Goal: Task Accomplishment & Management: Use online tool/utility

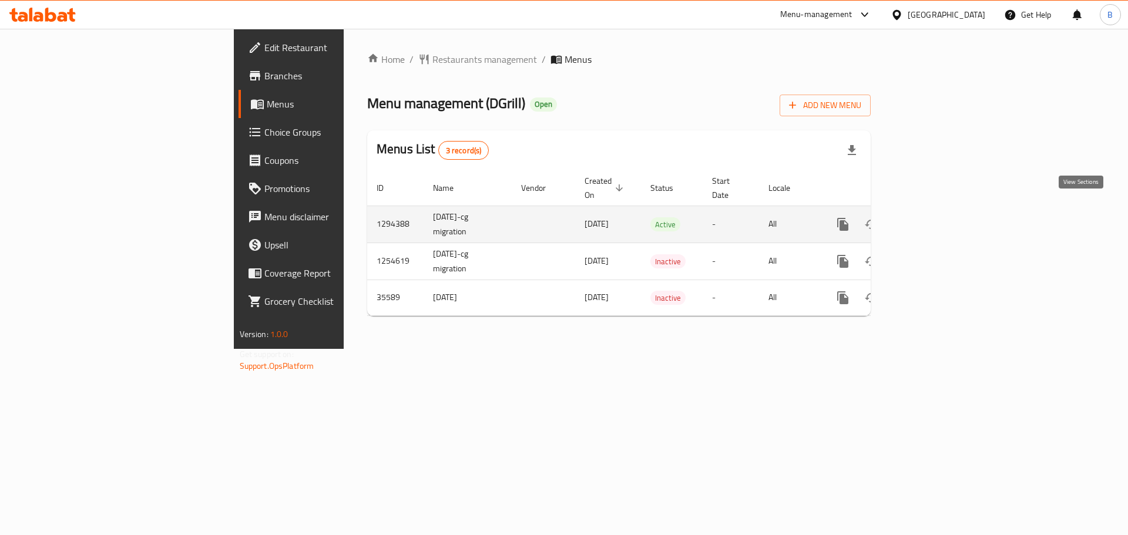
click at [933, 219] on icon "enhanced table" at bounding box center [927, 224] width 11 height 11
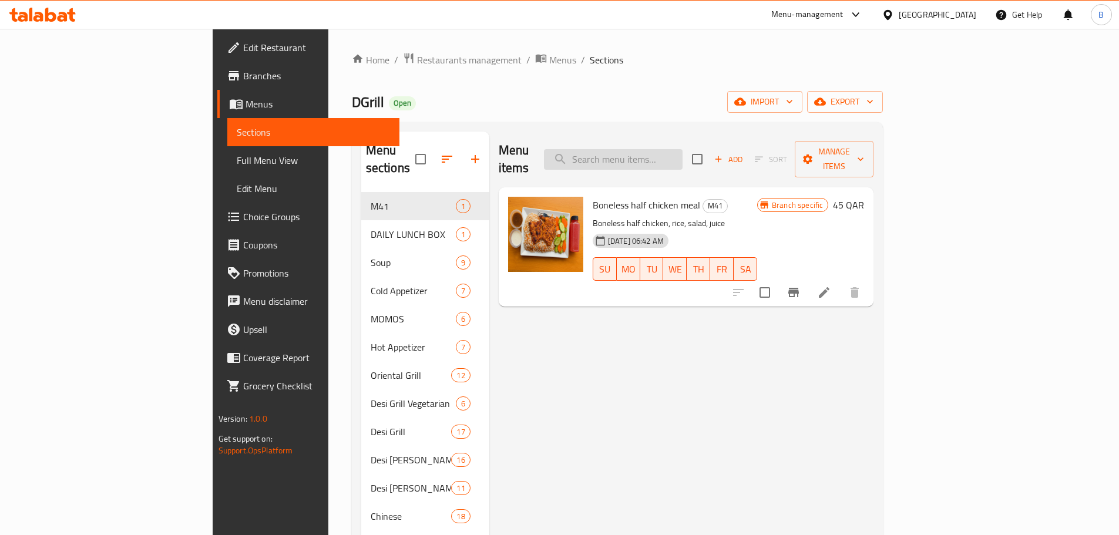
click at [682, 149] on input "search" at bounding box center [613, 159] width 139 height 21
paste input "Butter chicken"
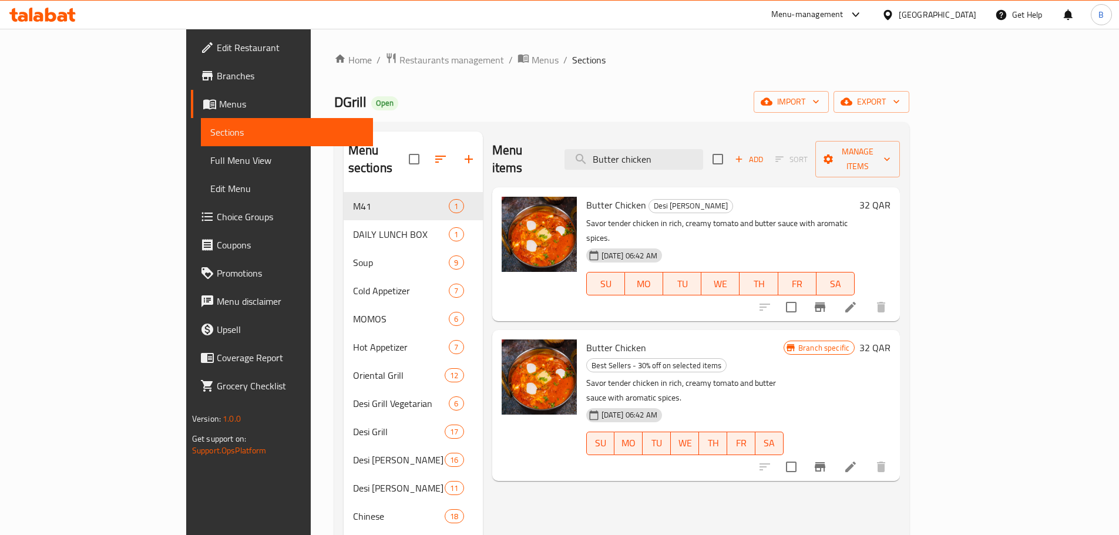
drag, startPoint x: 505, startPoint y: 235, endPoint x: 562, endPoint y: 186, distance: 75.4
click at [586, 196] on span "Butter Chicken" at bounding box center [616, 205] width 60 height 18
copy h6 "Butter Chicken"
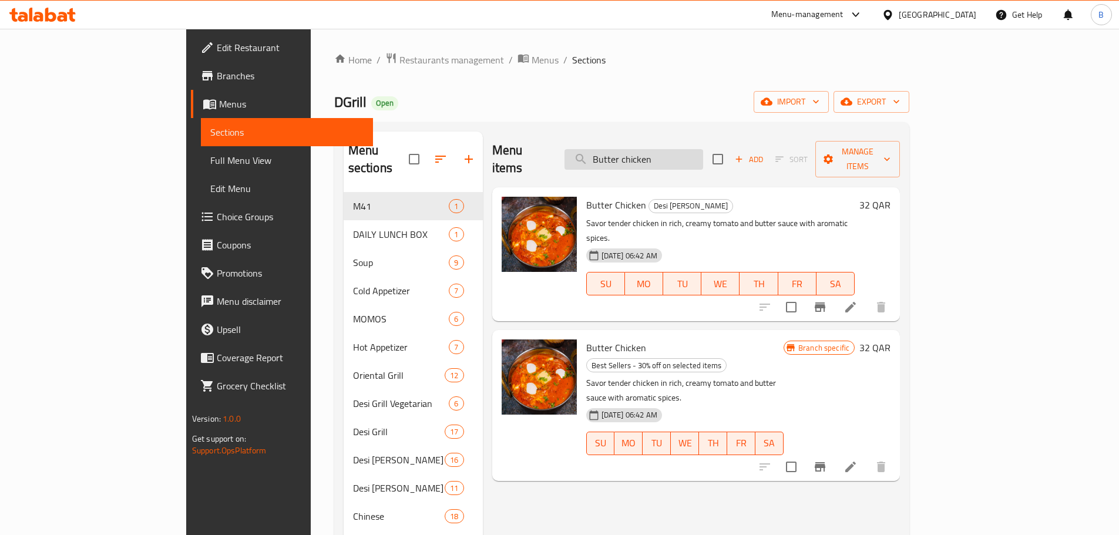
click at [703, 149] on input "Butter chicken" at bounding box center [633, 159] width 139 height 21
paste input "Kashmiri"
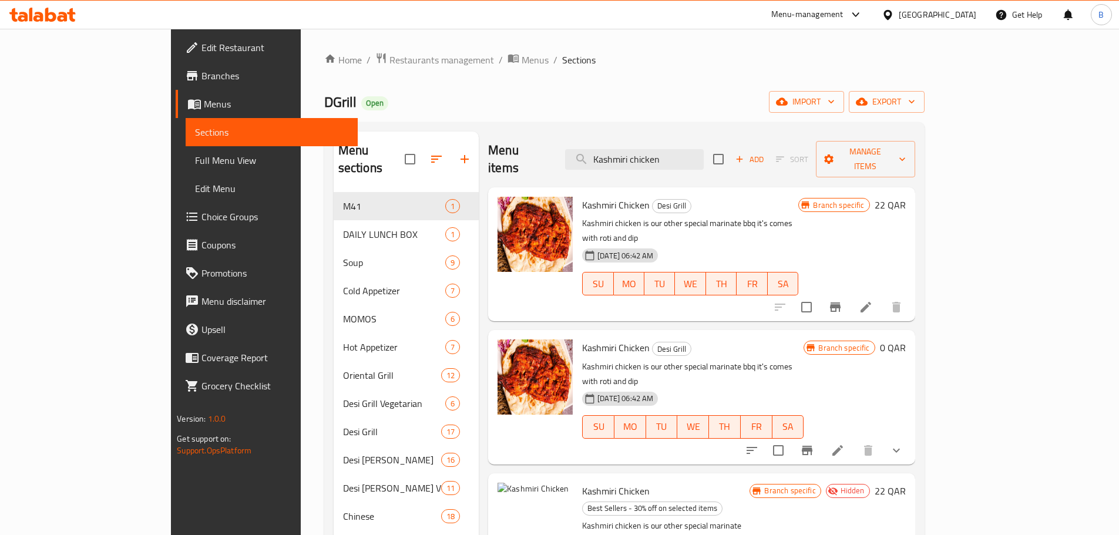
click at [604, 196] on span "Kashmiri Chicken" at bounding box center [616, 205] width 68 height 18
copy h6 "Kashmiri Chicken"
click at [701, 137] on div "Menu items Kashmiri chicken Add Sort Manage items" at bounding box center [701, 160] width 426 height 56
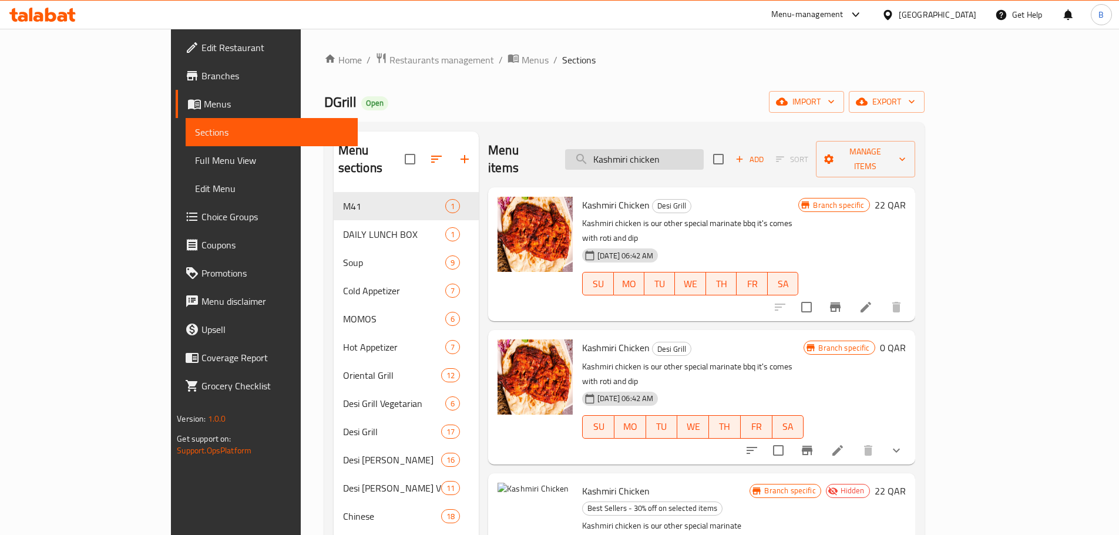
click at [704, 149] on input "Kashmiri chicken" at bounding box center [634, 159] width 139 height 21
paste input "Chicken biriyani"
type input "Chicken biriyani"
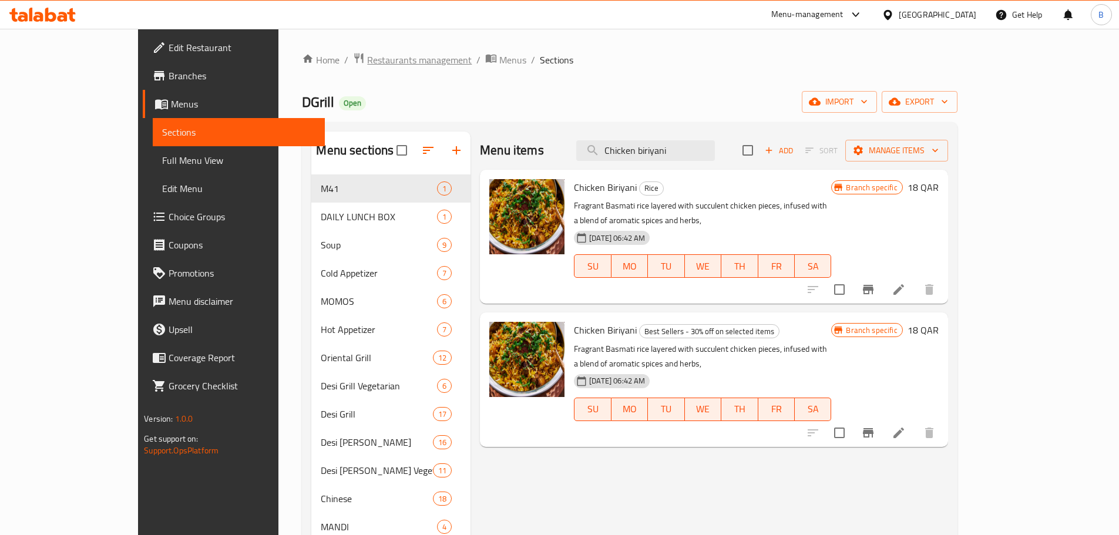
click at [367, 55] on span "Restaurants management" at bounding box center [419, 60] width 105 height 14
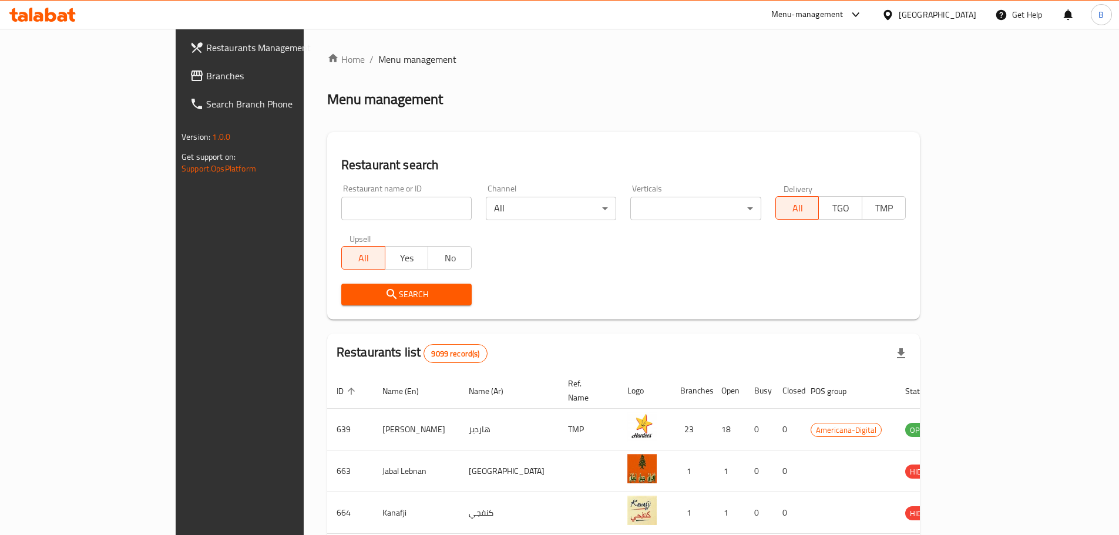
click at [338, 231] on div "Upsell All Yes No" at bounding box center [406, 251] width 144 height 49
click at [341, 214] on input "search" at bounding box center [406, 208] width 130 height 23
type input "karak"
click button "Search" at bounding box center [406, 295] width 130 height 22
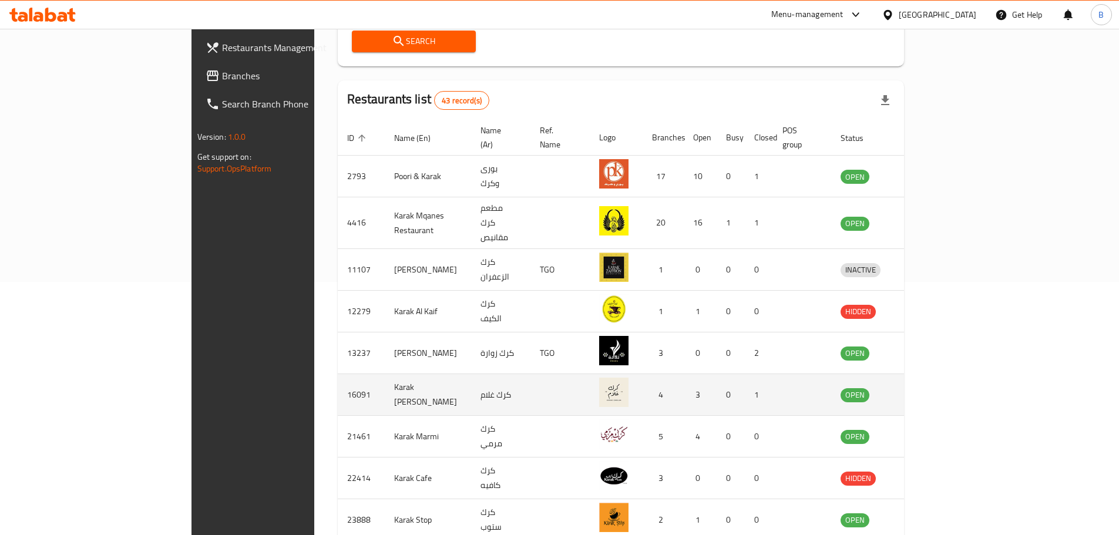
scroll to position [294, 0]
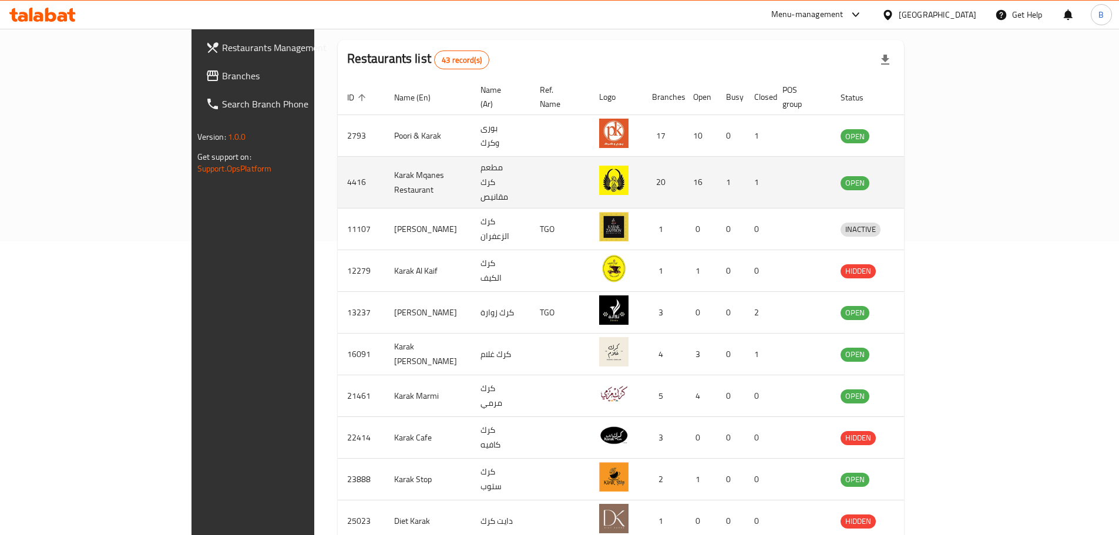
click at [917, 178] on icon "enhanced table" at bounding box center [910, 183] width 13 height 10
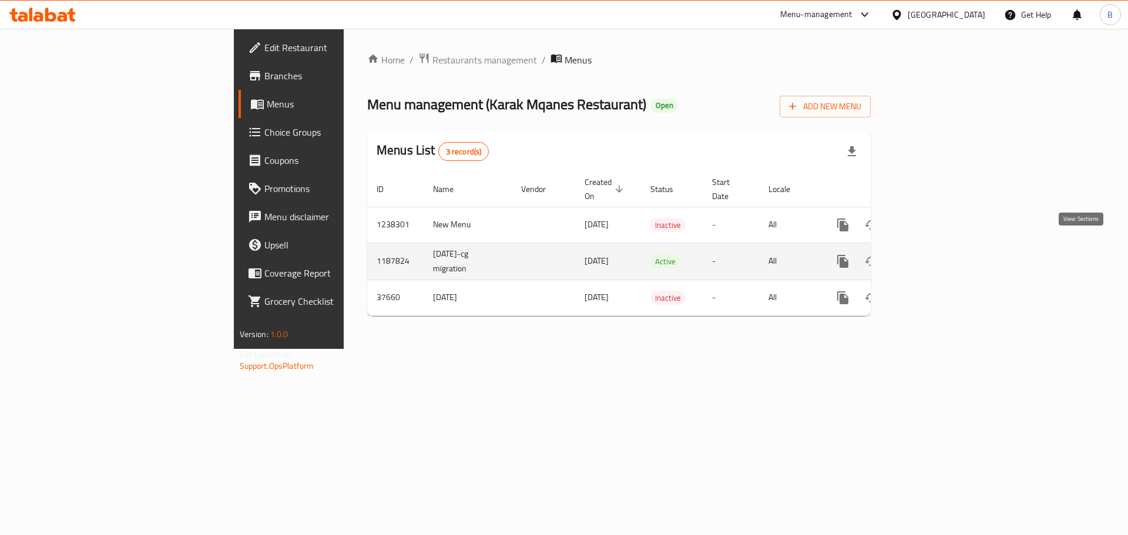
click at [934, 254] on icon "enhanced table" at bounding box center [927, 261] width 14 height 14
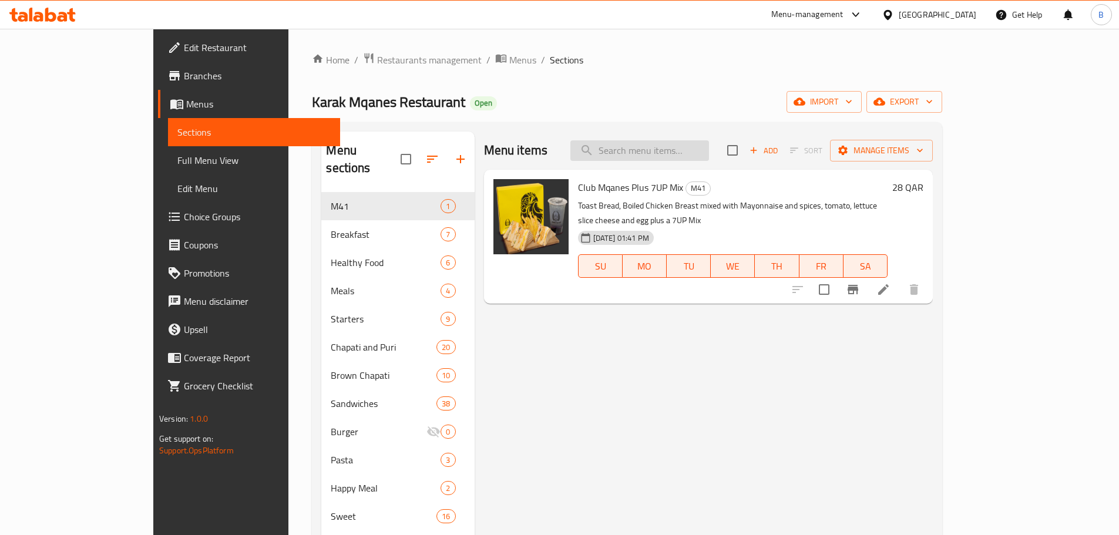
click at [709, 148] on input "search" at bounding box center [639, 150] width 139 height 21
paste input "Wrap Zinger"
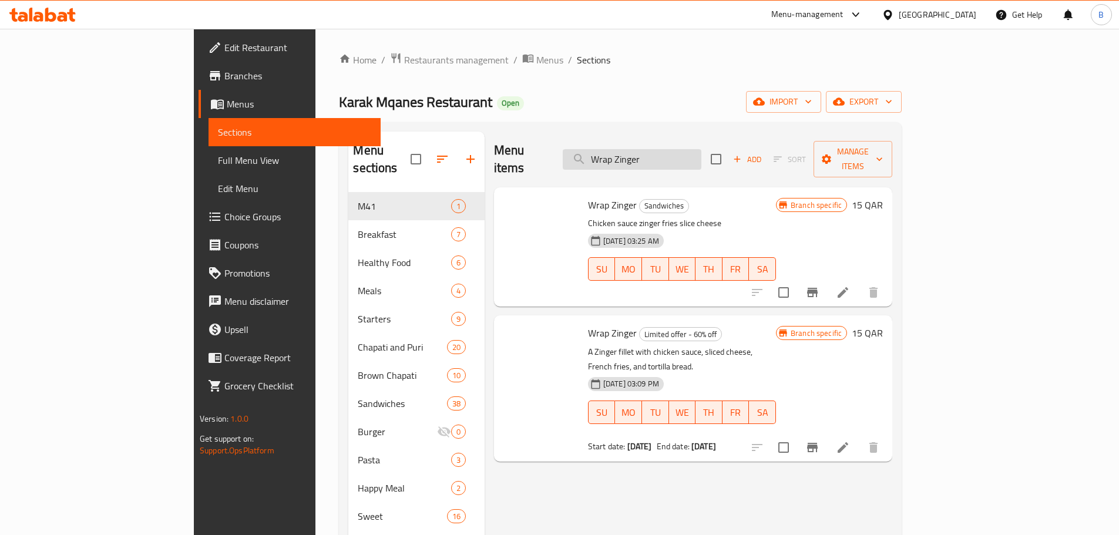
type input "Wrap Zinger"
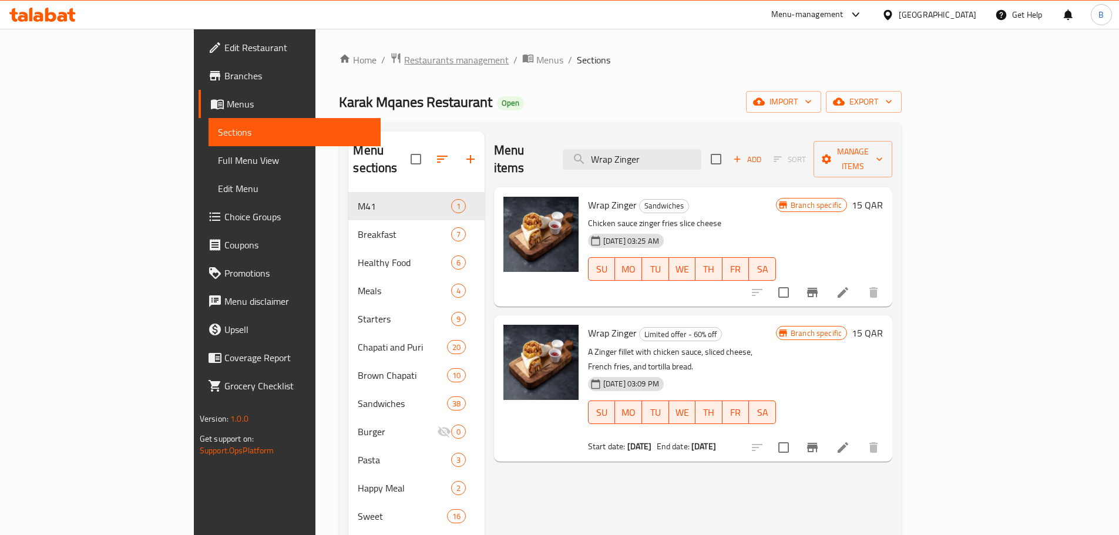
click at [404, 58] on span "Restaurants management" at bounding box center [456, 60] width 105 height 14
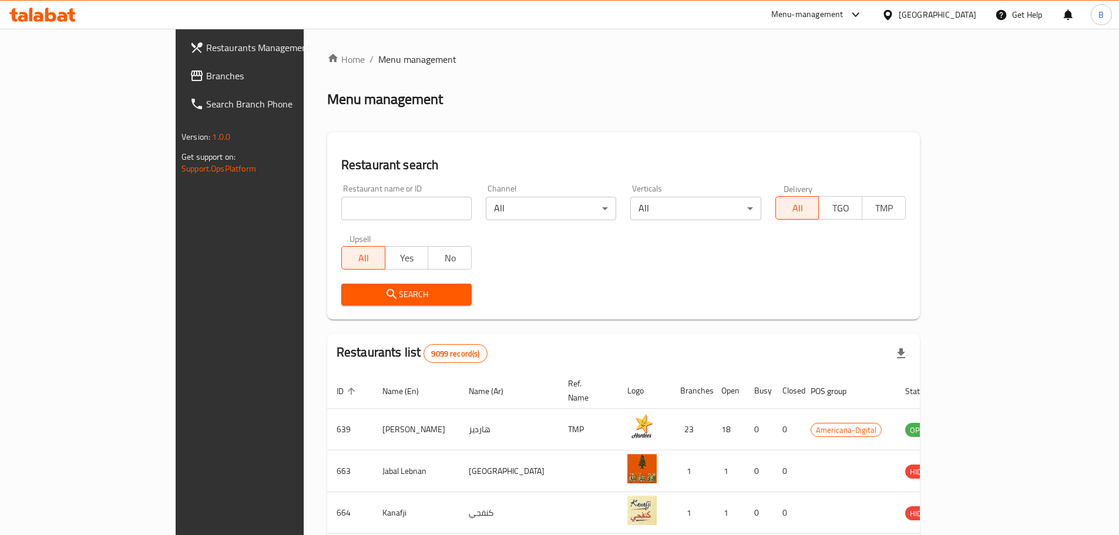
click at [341, 210] on input "search" at bounding box center [406, 208] width 130 height 23
type input "power wings"
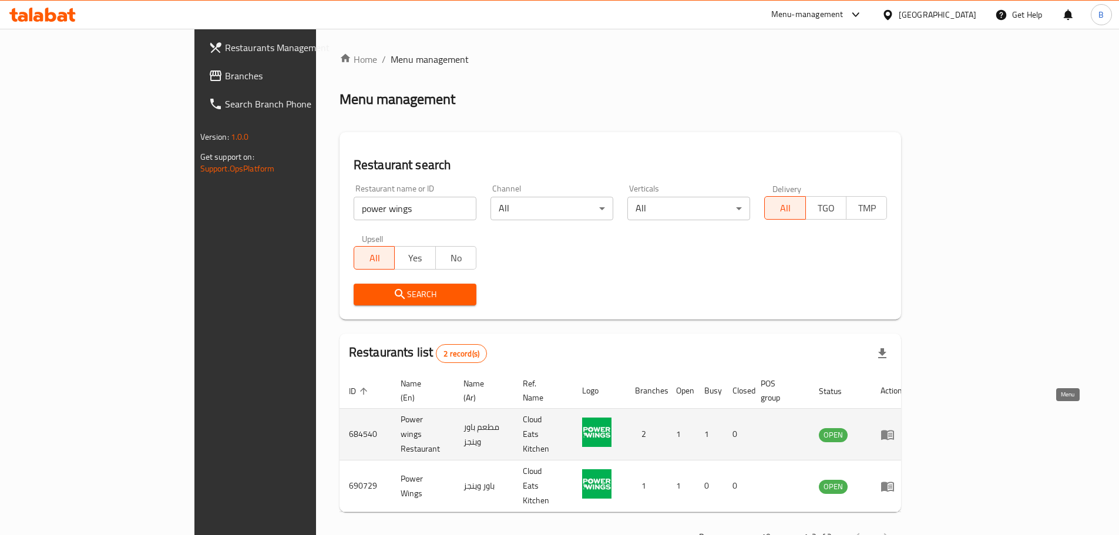
click at [894, 430] on icon "enhanced table" at bounding box center [887, 435] width 13 height 10
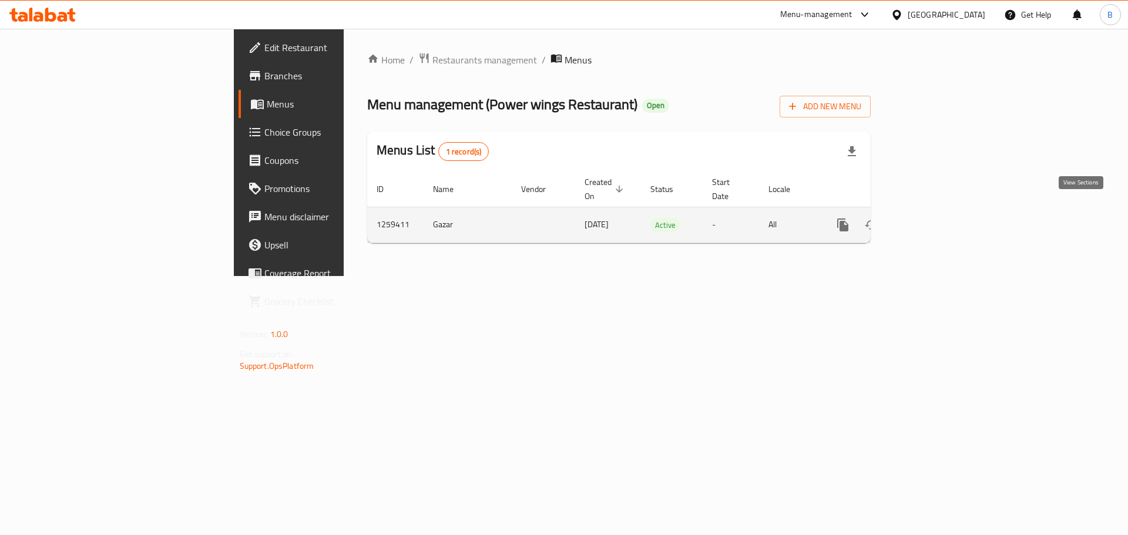
click at [934, 218] on icon "enhanced table" at bounding box center [927, 225] width 14 height 14
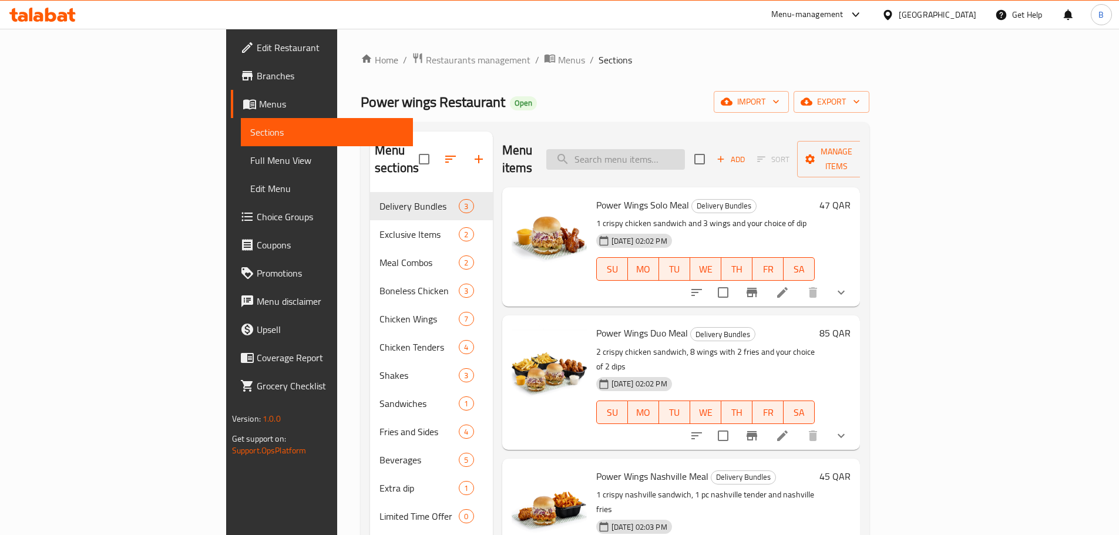
click at [685, 156] on input "search" at bounding box center [615, 159] width 139 height 21
paste input "Boneless wings 12 pieces"
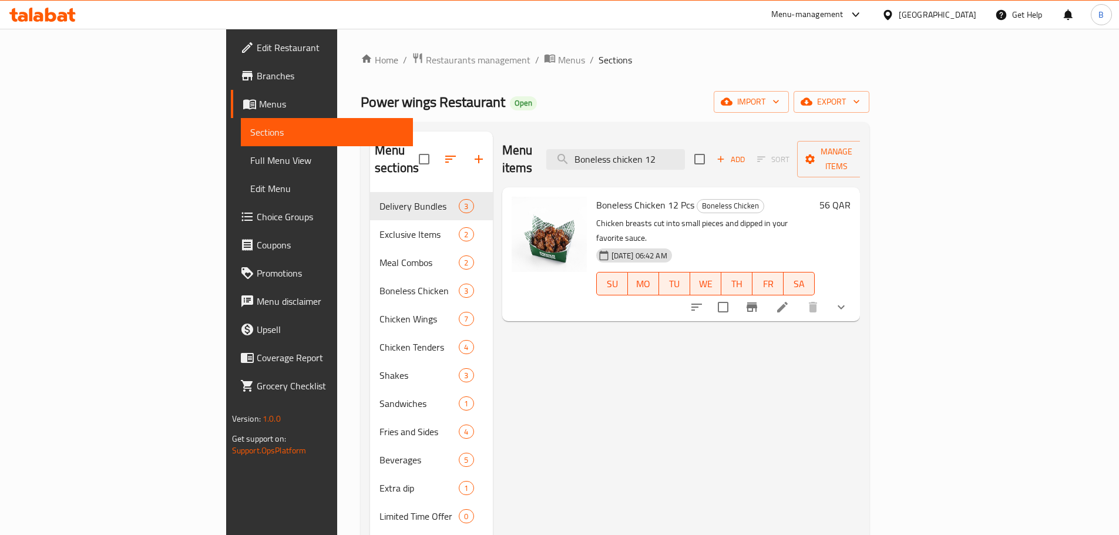
type input "Boneless chicken 12"
click at [596, 196] on span "Boneless Chicken 12 Pcs" at bounding box center [645, 205] width 98 height 18
copy h6 "Boneless Chicken 12 Pcs"
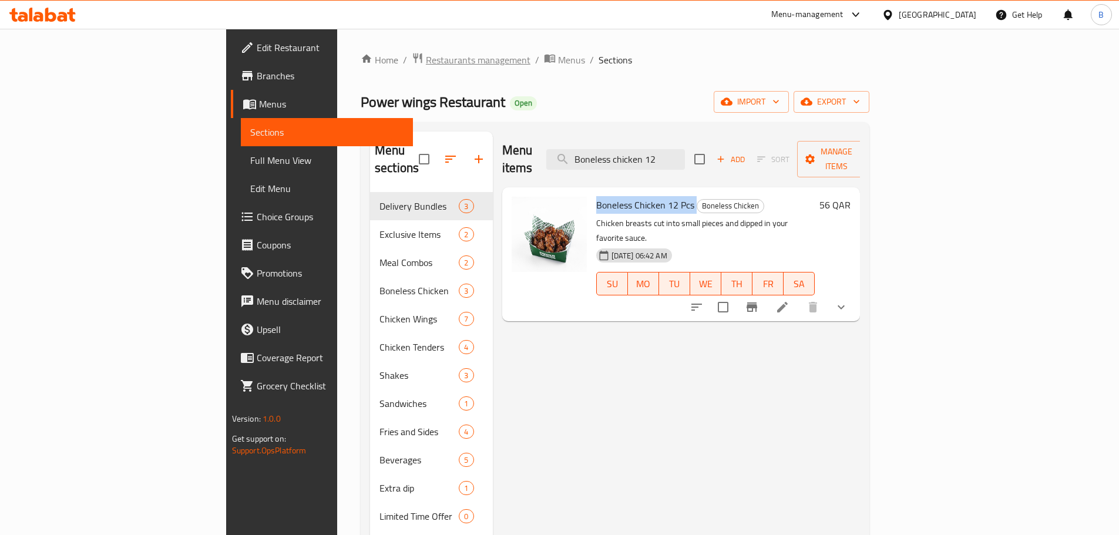
click at [426, 53] on span "Restaurants management" at bounding box center [478, 60] width 105 height 14
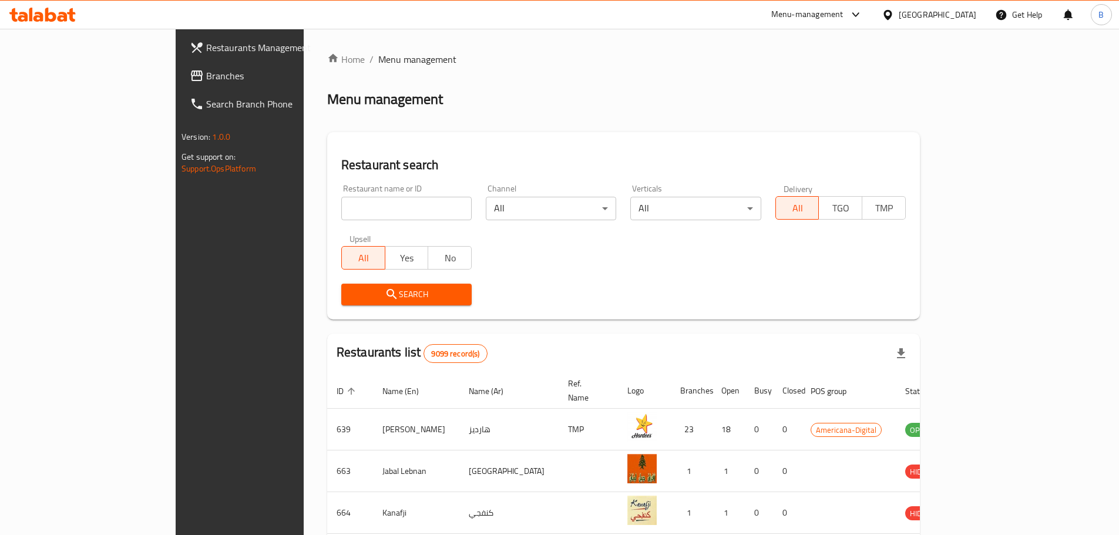
click at [361, 210] on input "search" at bounding box center [406, 208] width 130 height 23
type input "[PERSON_NAME]"
click button "Search" at bounding box center [406, 295] width 130 height 22
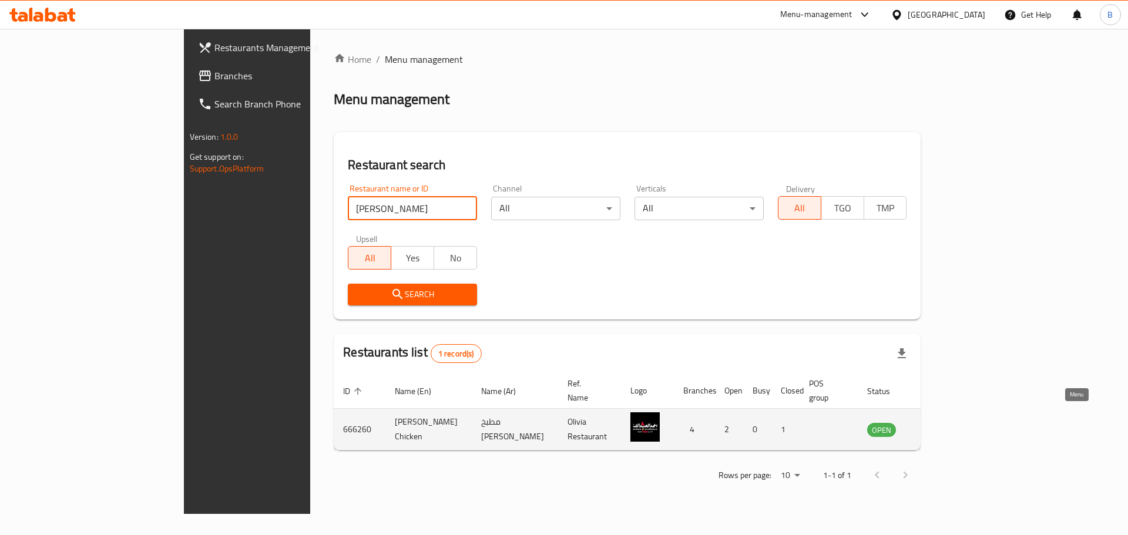
click at [940, 428] on icon "enhanced table" at bounding box center [938, 430] width 4 height 5
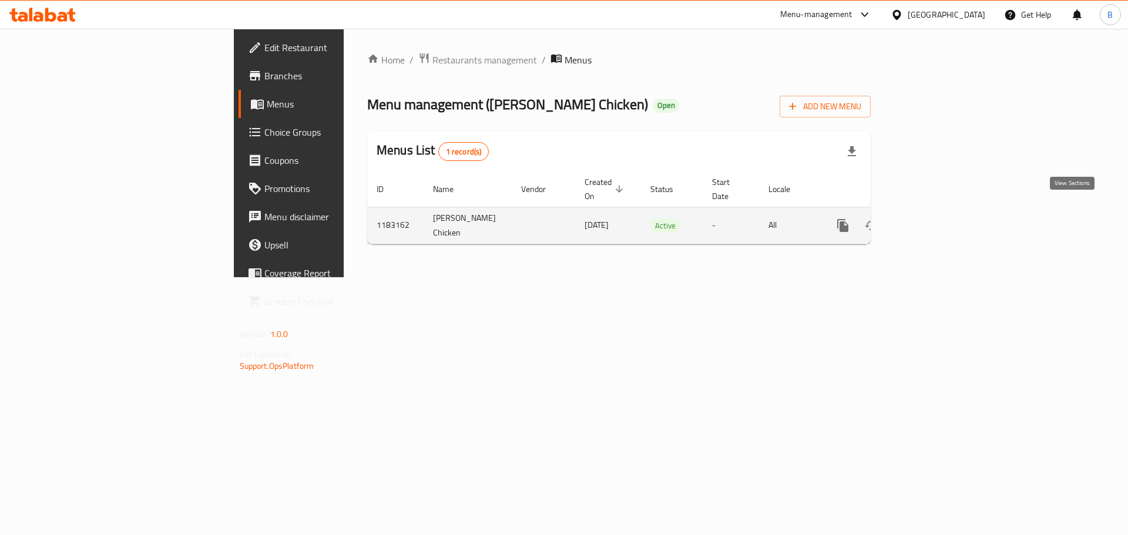
click at [934, 218] on icon "enhanced table" at bounding box center [927, 225] width 14 height 14
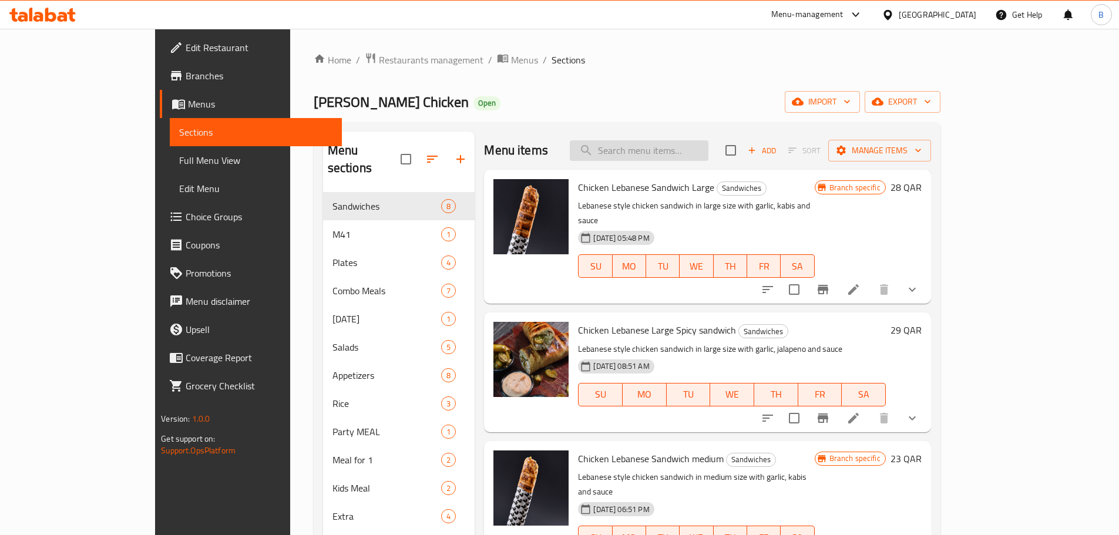
click at [672, 151] on input "search" at bounding box center [639, 150] width 139 height 21
paste input "Marqouq"
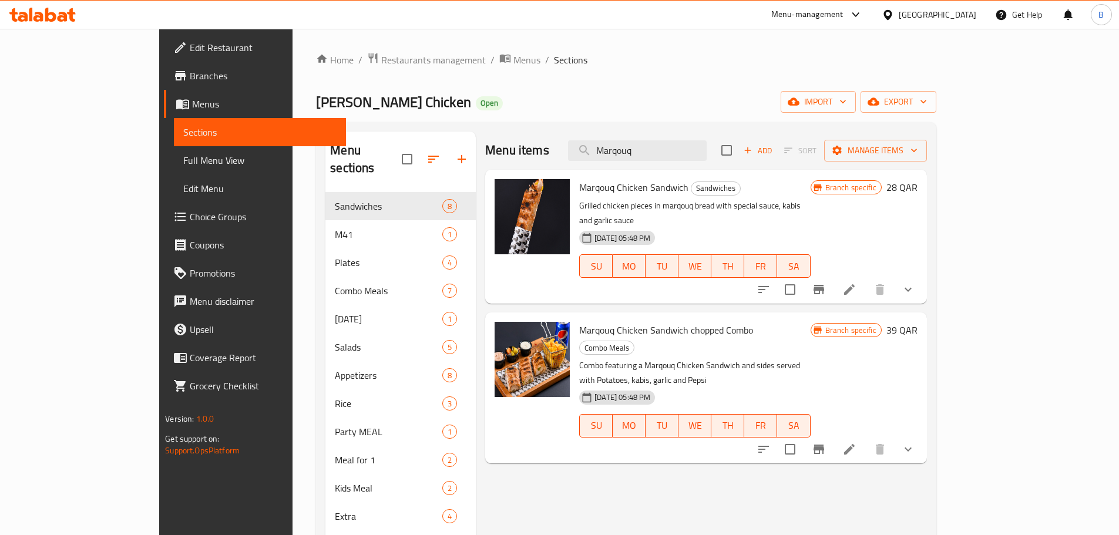
type input "Marqouq"
click at [579, 191] on span "Marqouq Chicken Sandwich" at bounding box center [633, 188] width 109 height 18
copy h6 "Marqouq Chicken Sandwich"
